Goal: Book appointment/travel/reservation

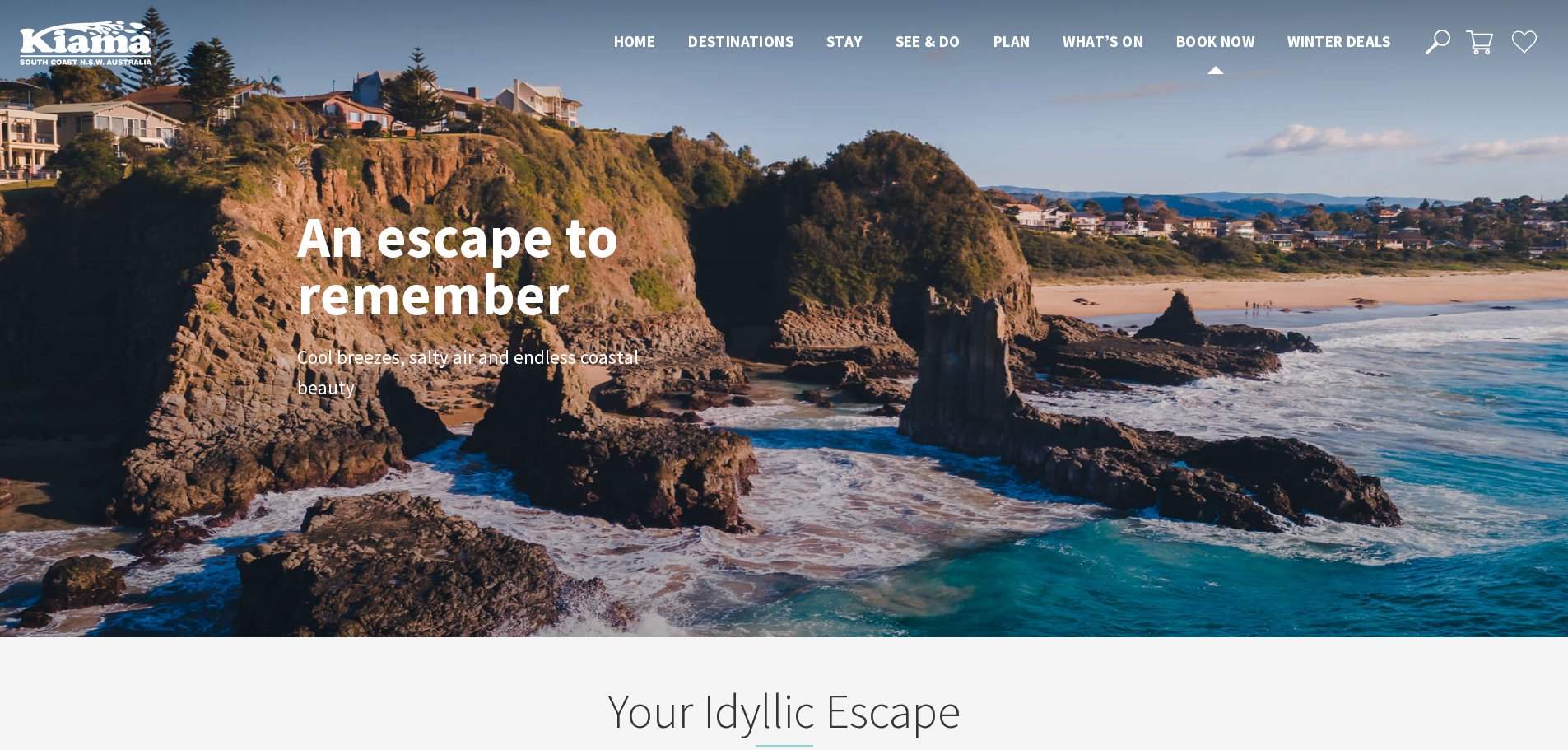
click at [1213, 41] on span "Book now" at bounding box center [1215, 41] width 79 height 20
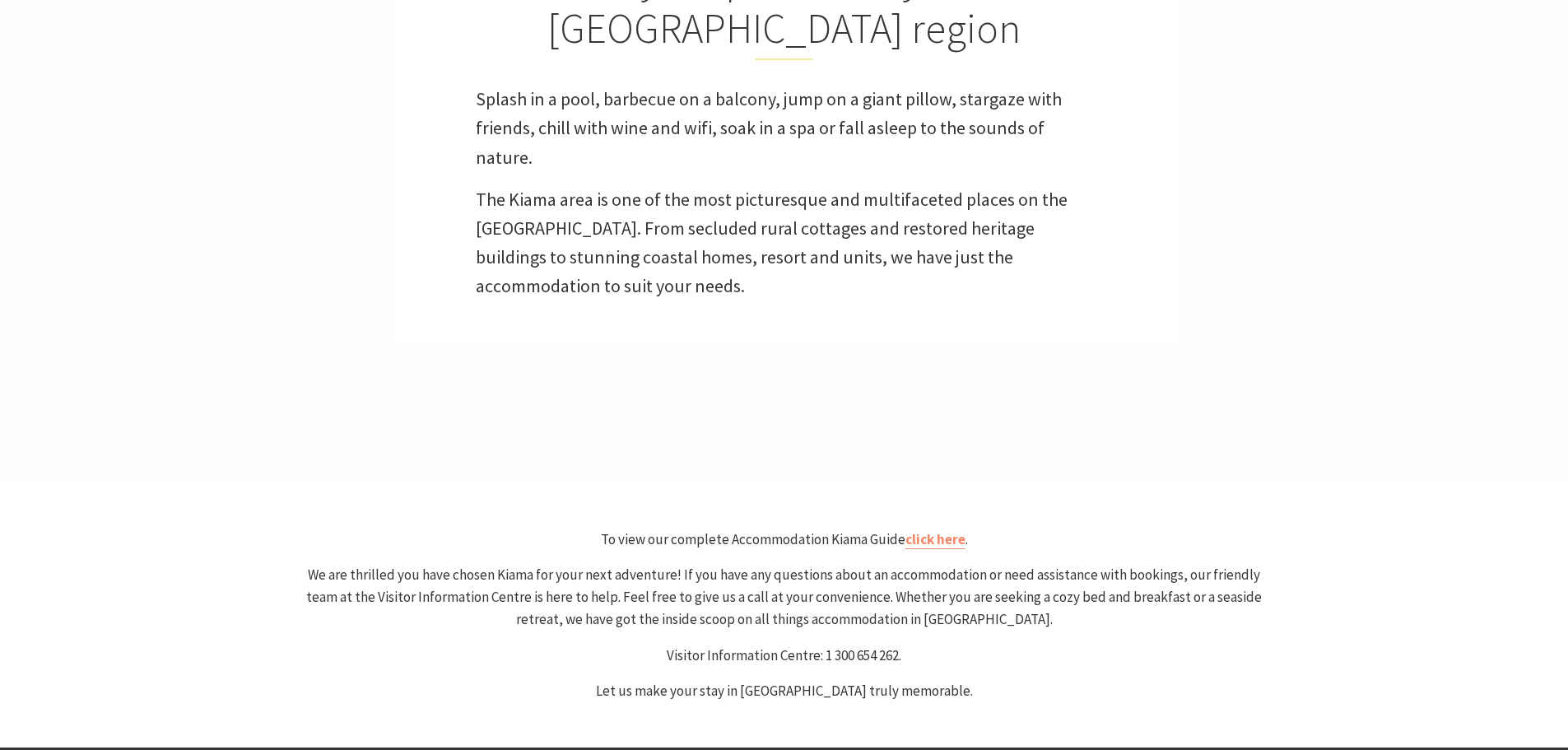
select select "3"
select select "2"
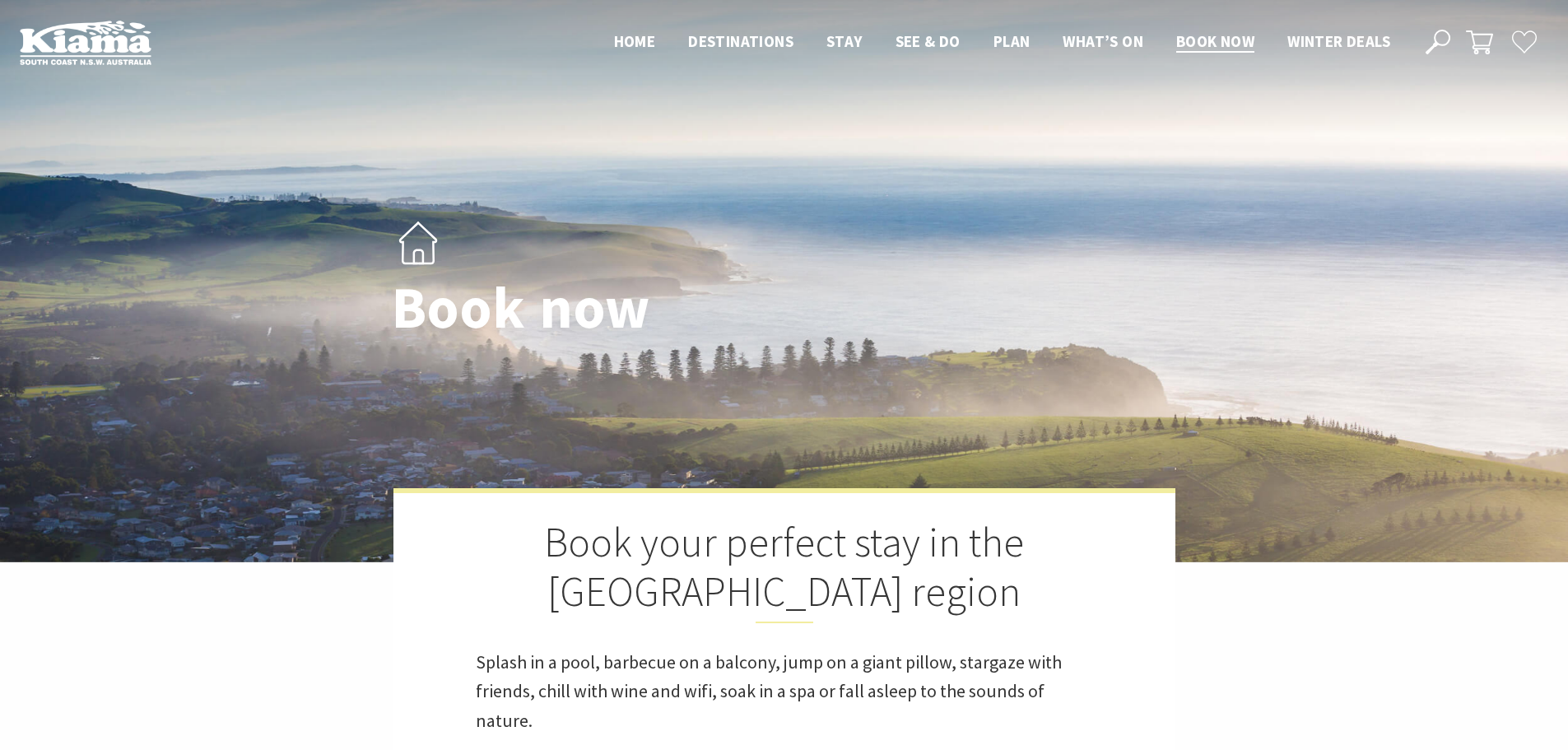
select select "3"
